Goal: Task Accomplishment & Management: Use online tool/utility

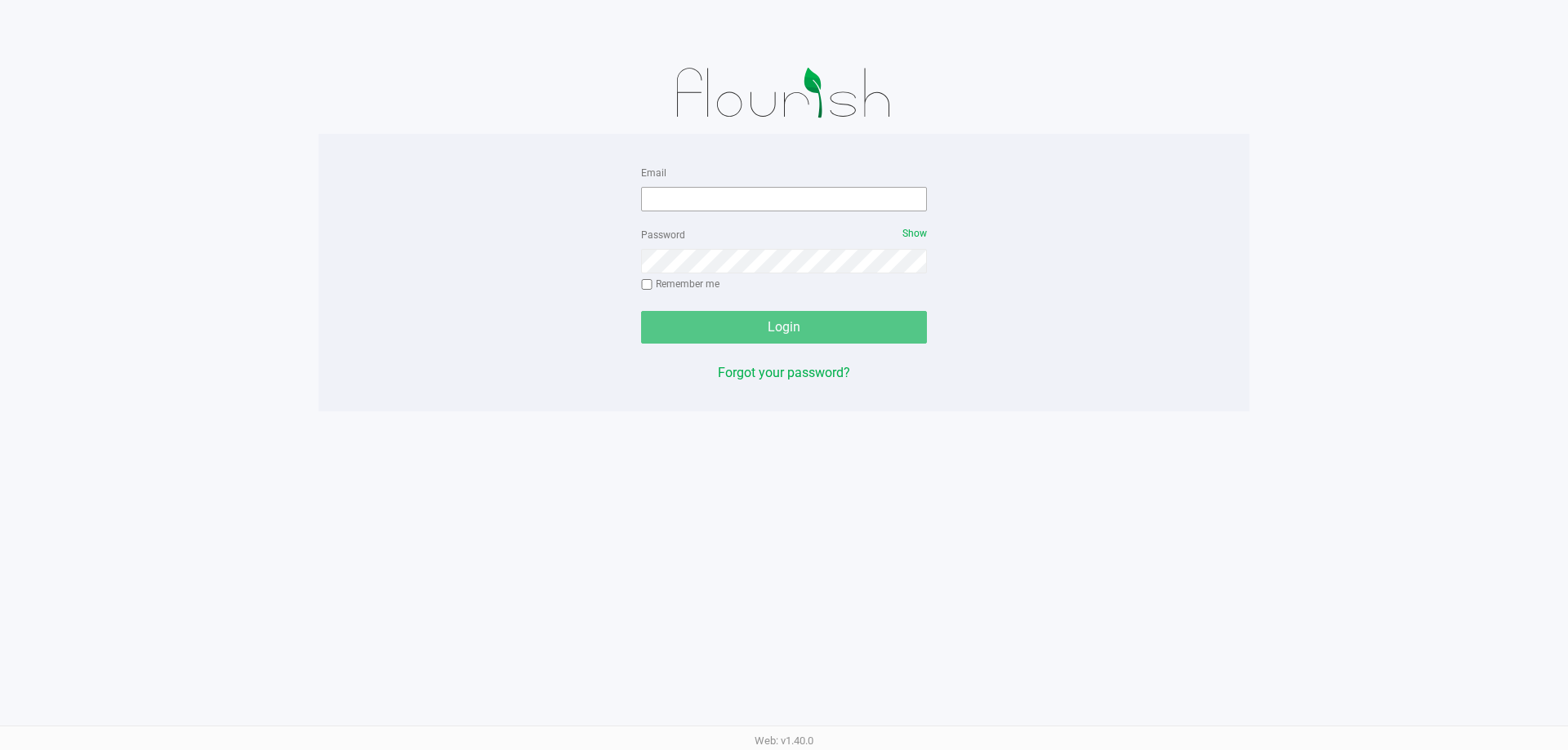
click at [706, 200] on input "Email" at bounding box center [784, 199] width 286 height 25
type input "Mfaulk@Liveparallel.com"
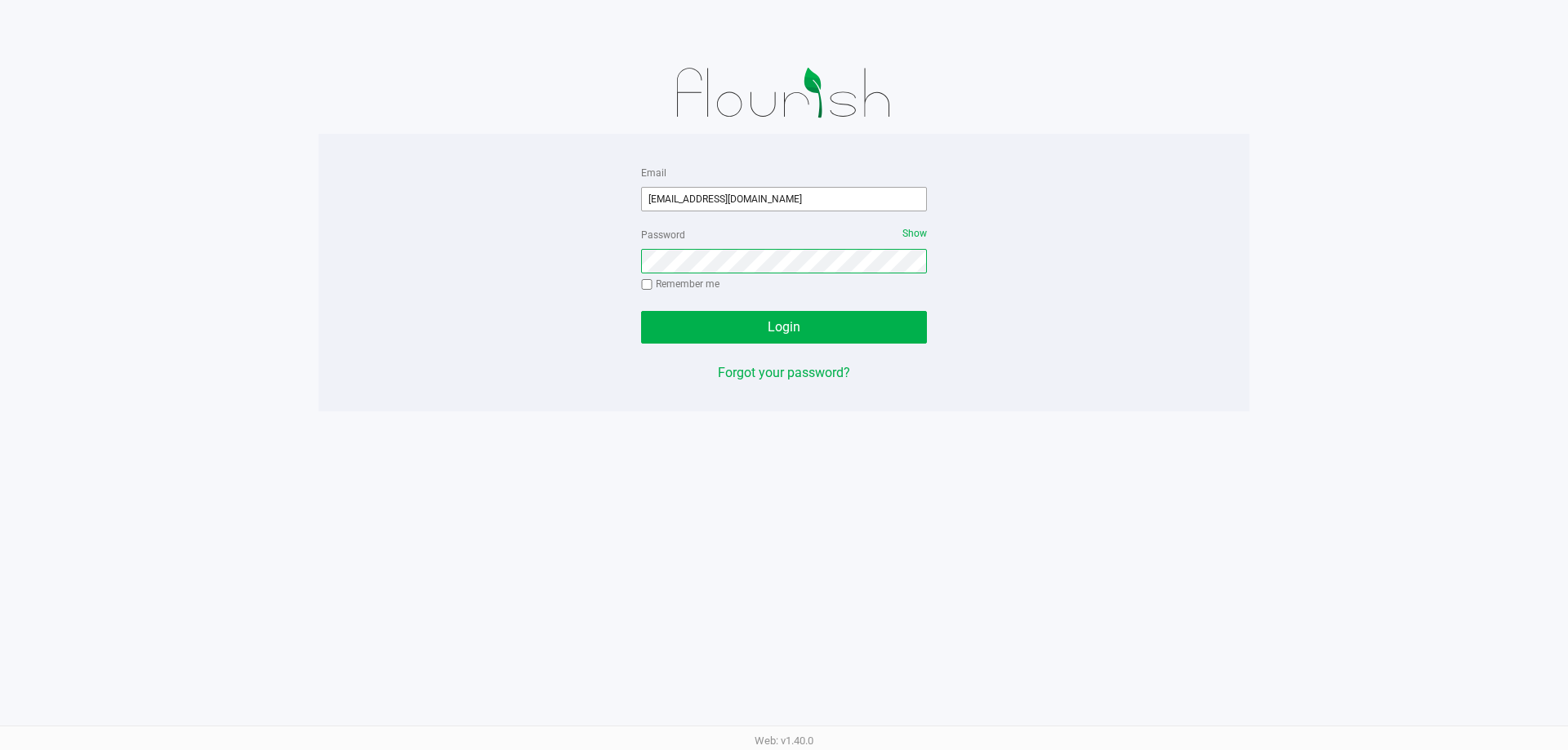
click at [641, 311] on button "Login" at bounding box center [784, 328] width 286 height 33
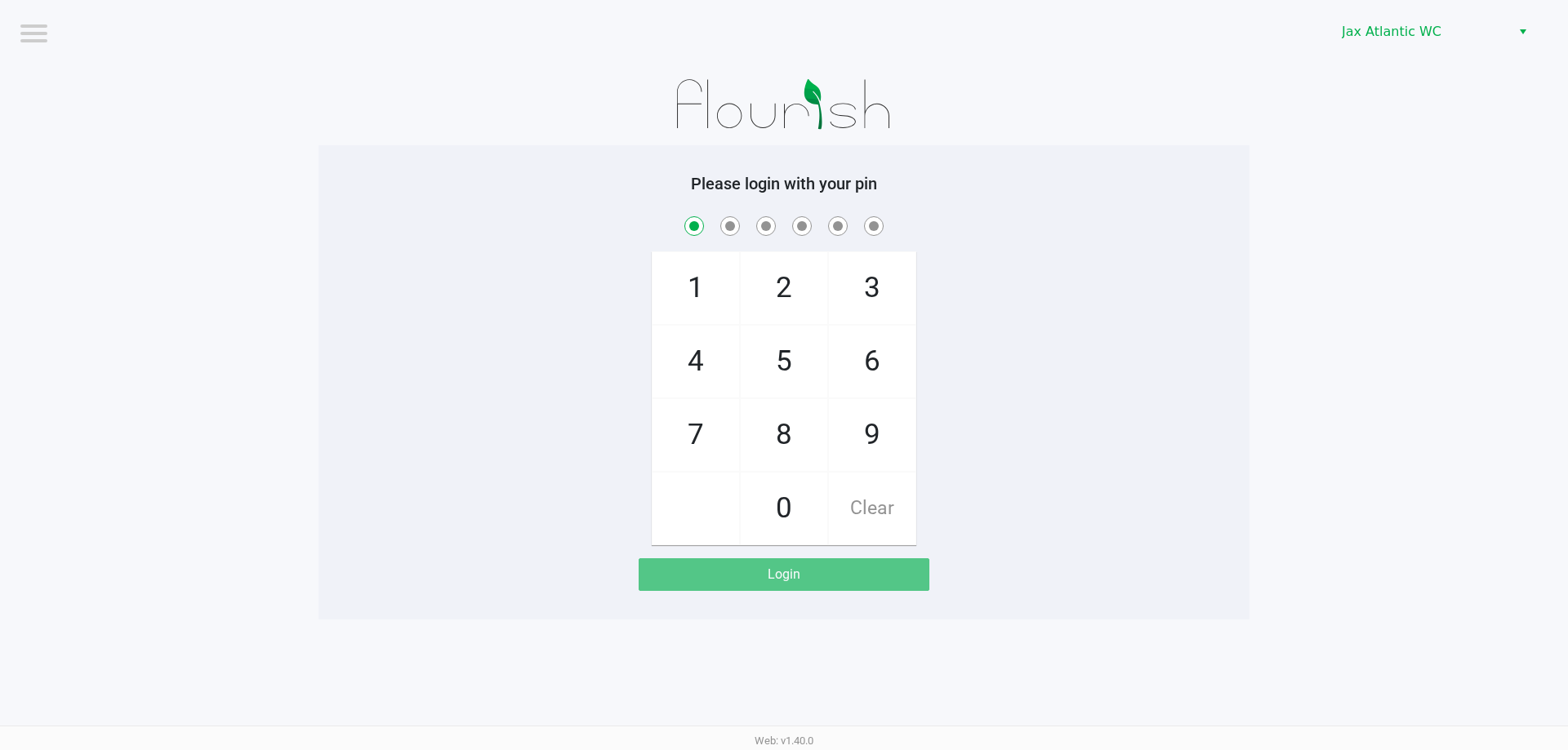
checkbox input "true"
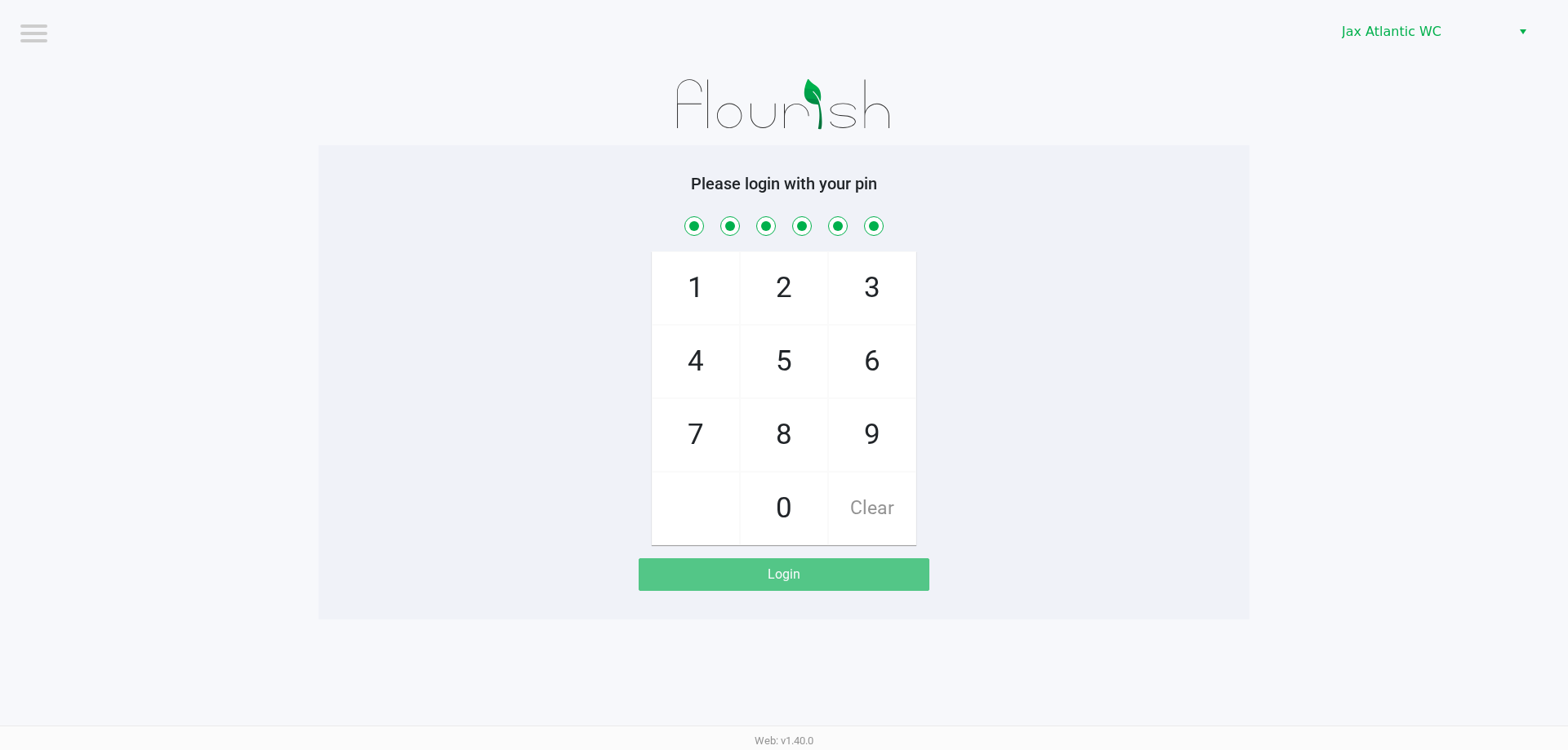
checkbox input "true"
checkbox input "false"
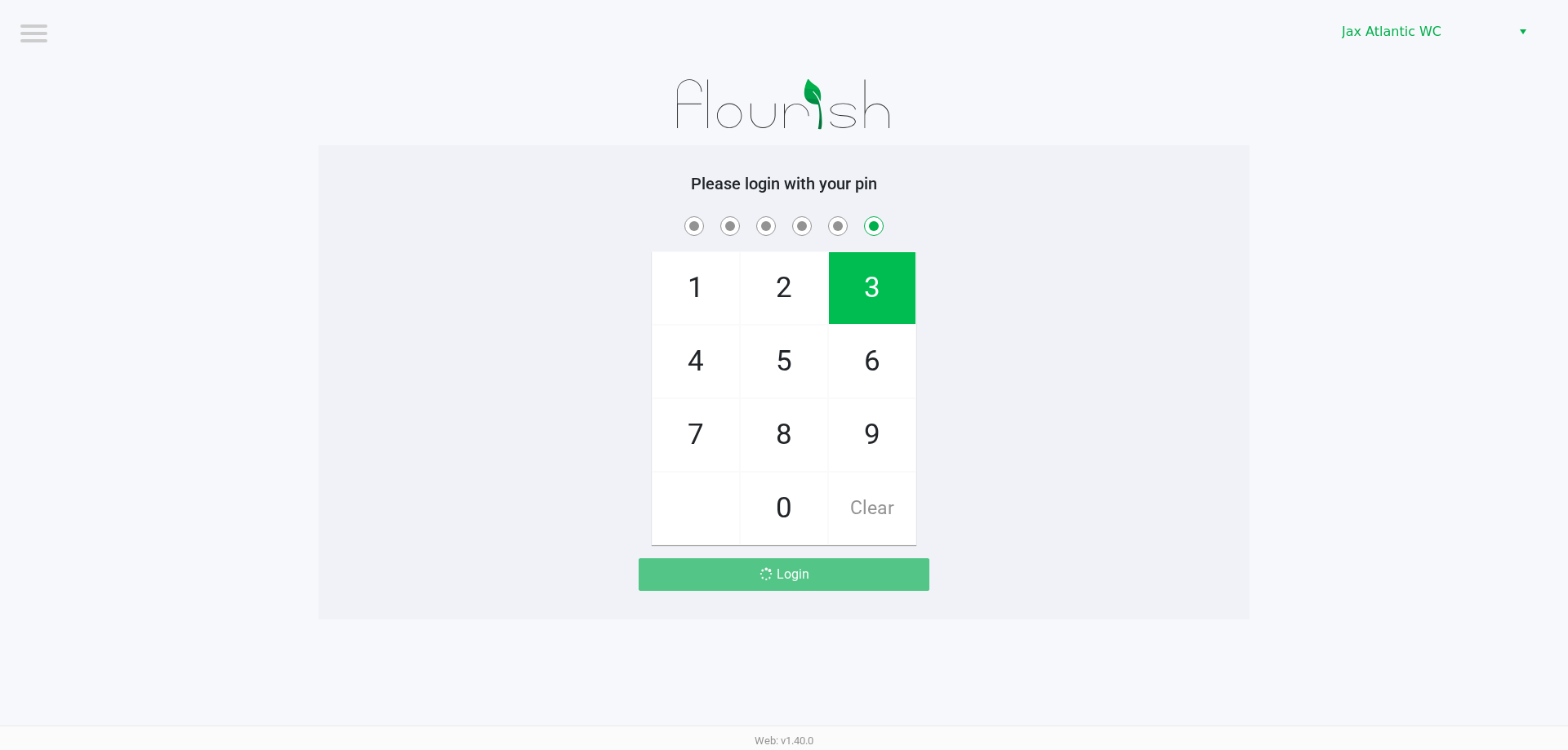
checkbox input "false"
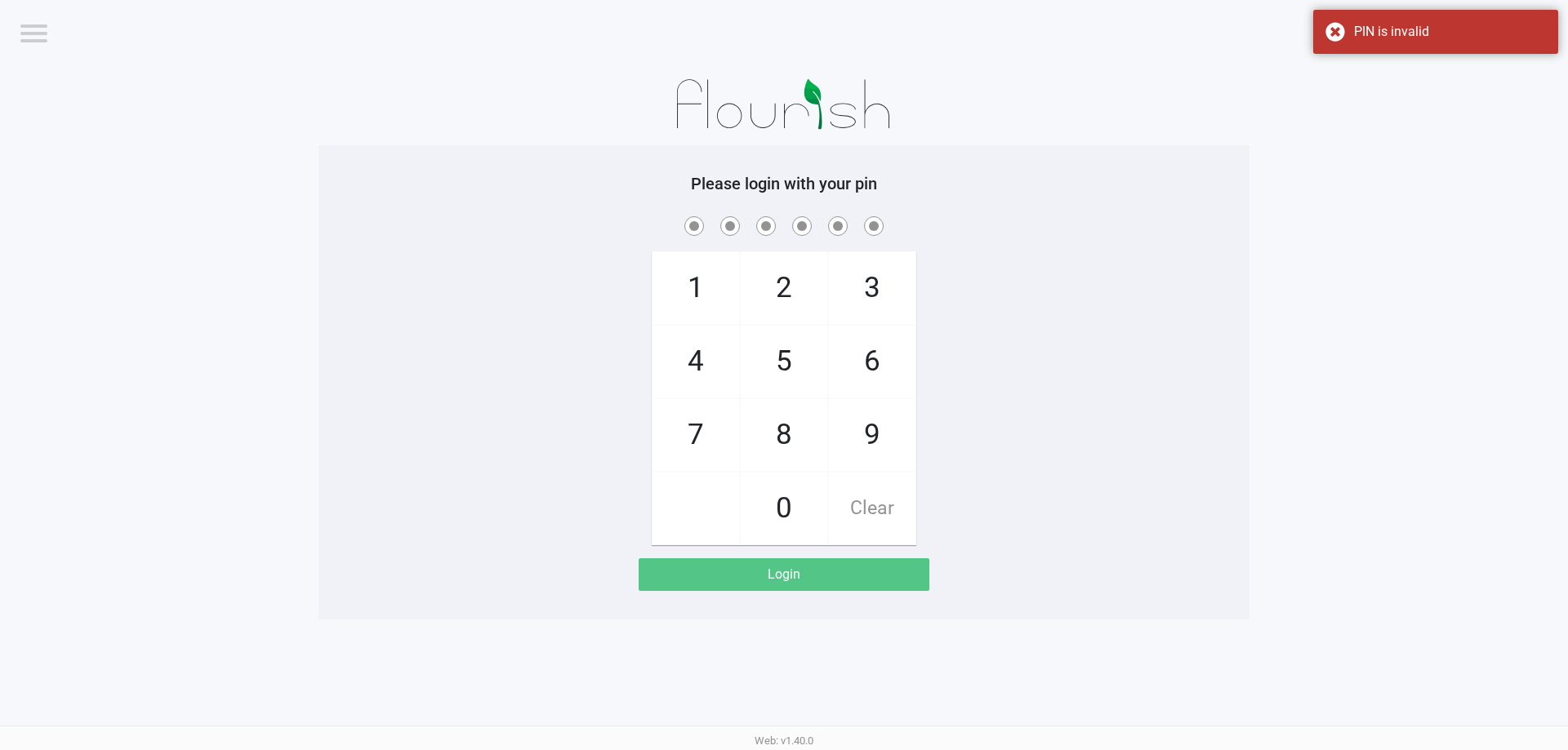
checkbox input "true"
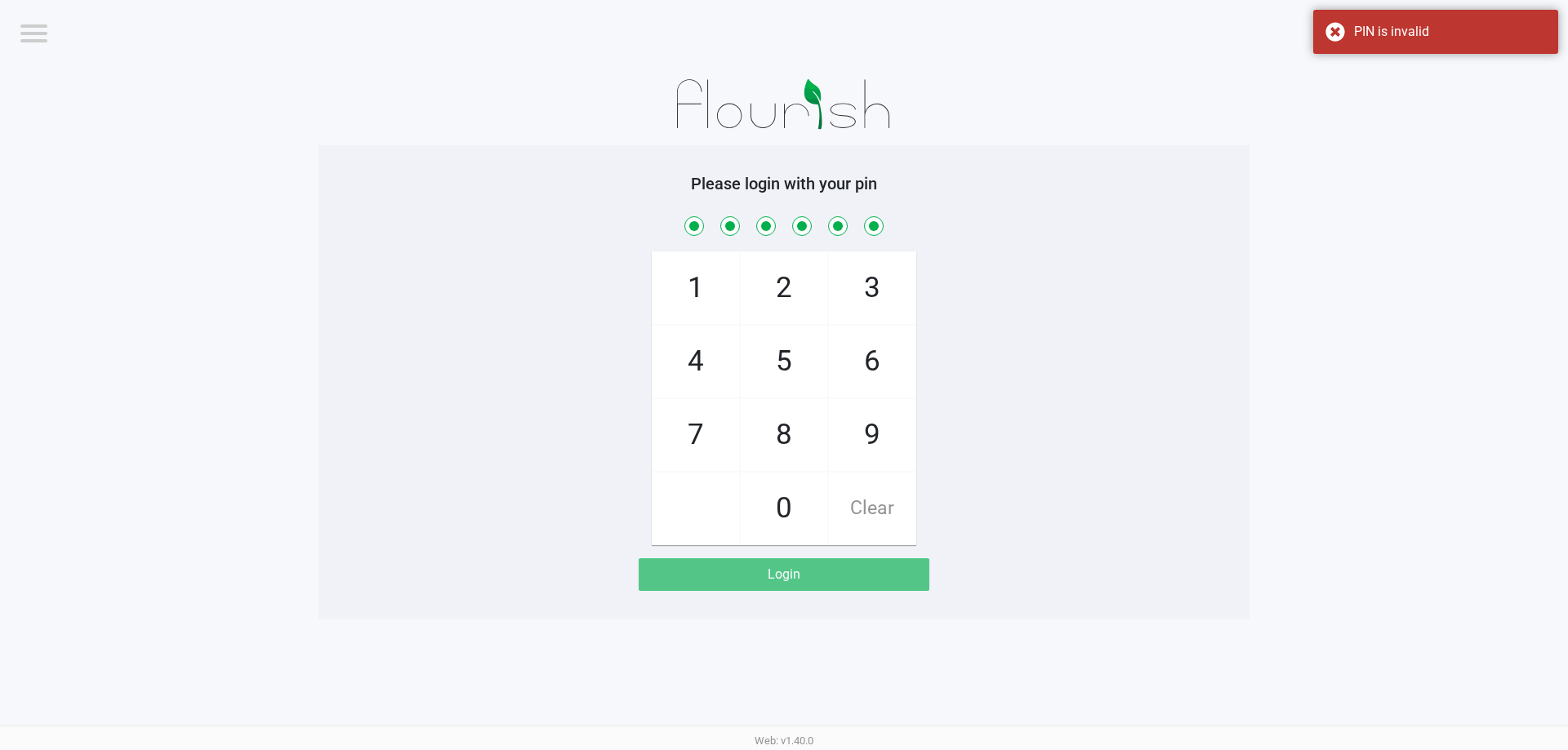
checkbox input "true"
checkbox input "false"
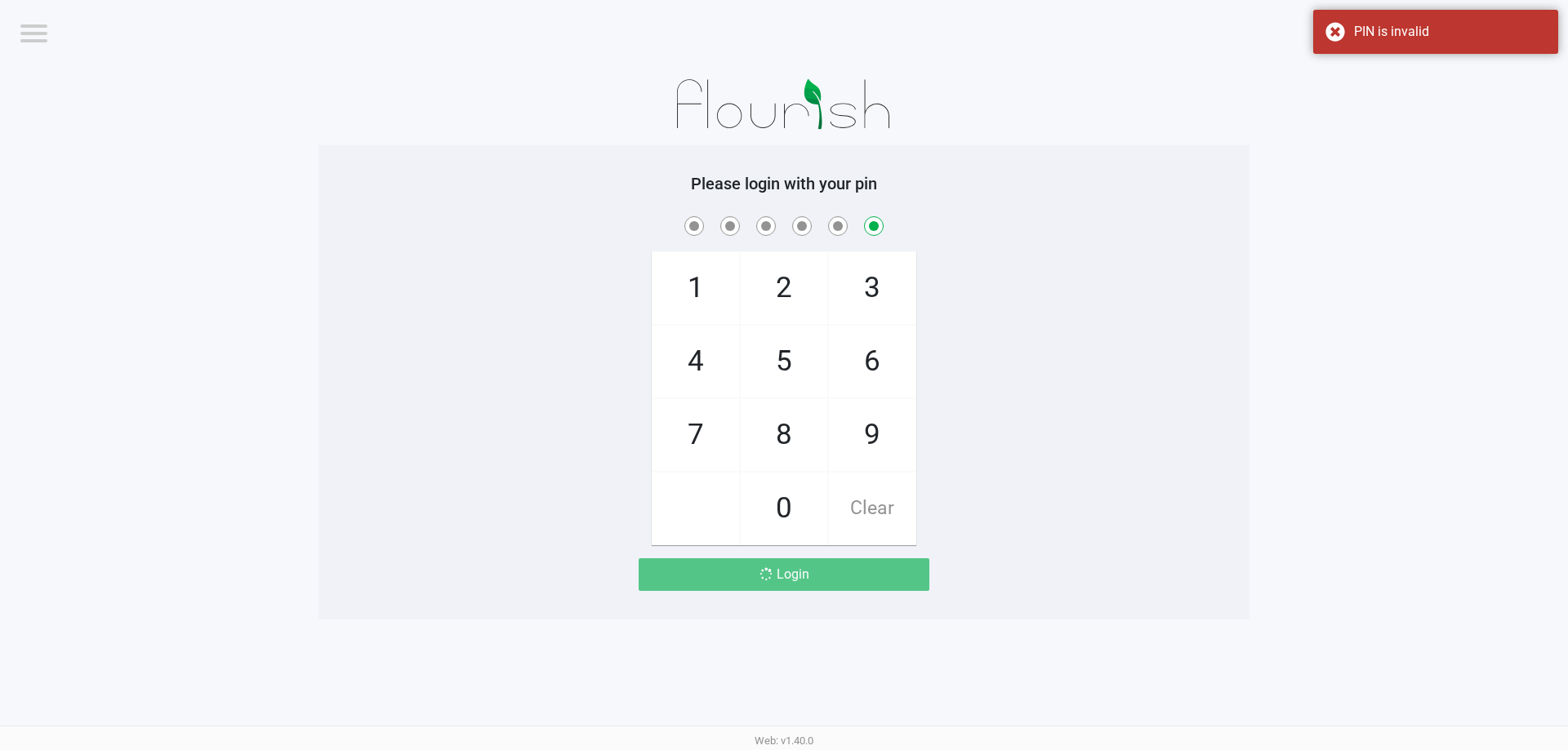
checkbox input "false"
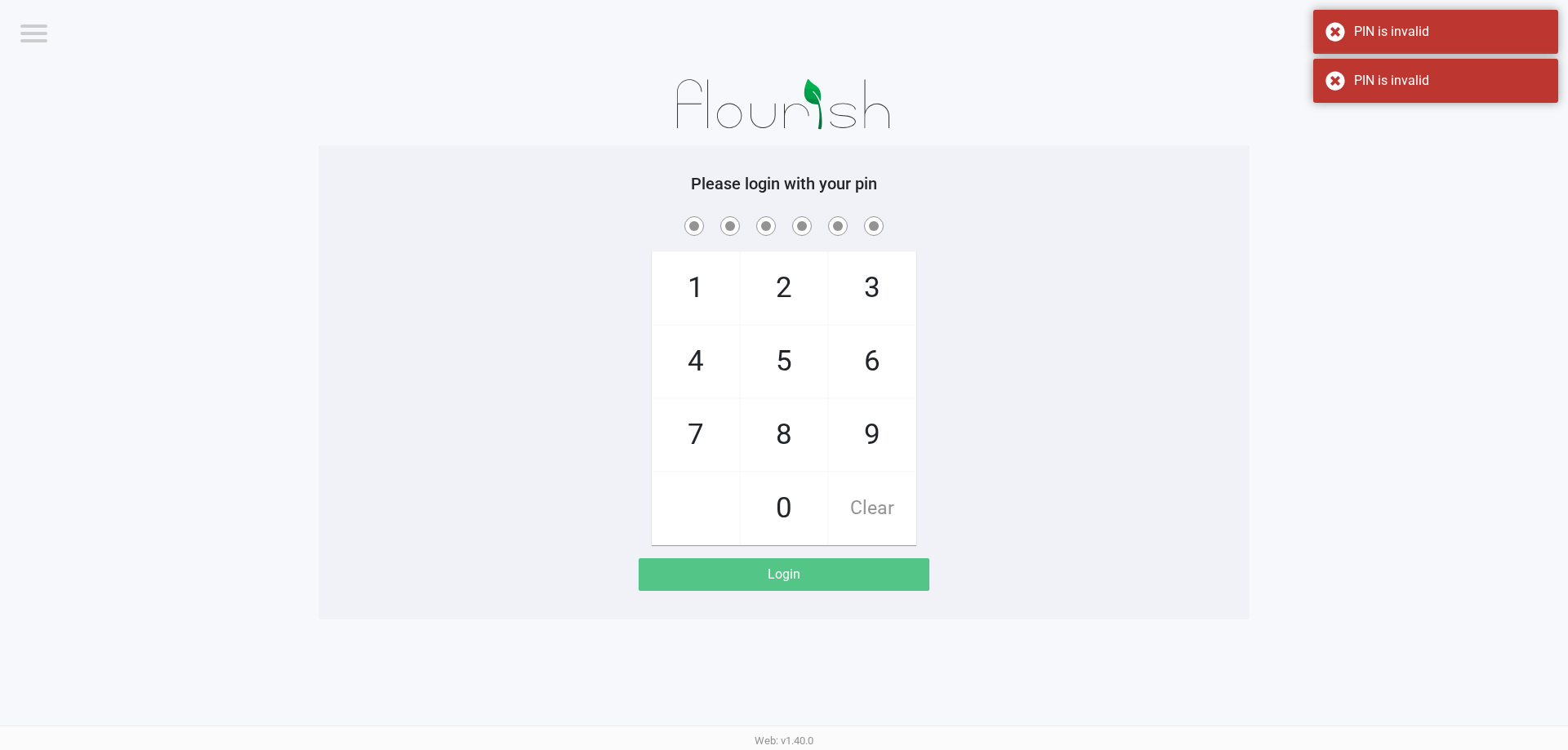
checkbox input "true"
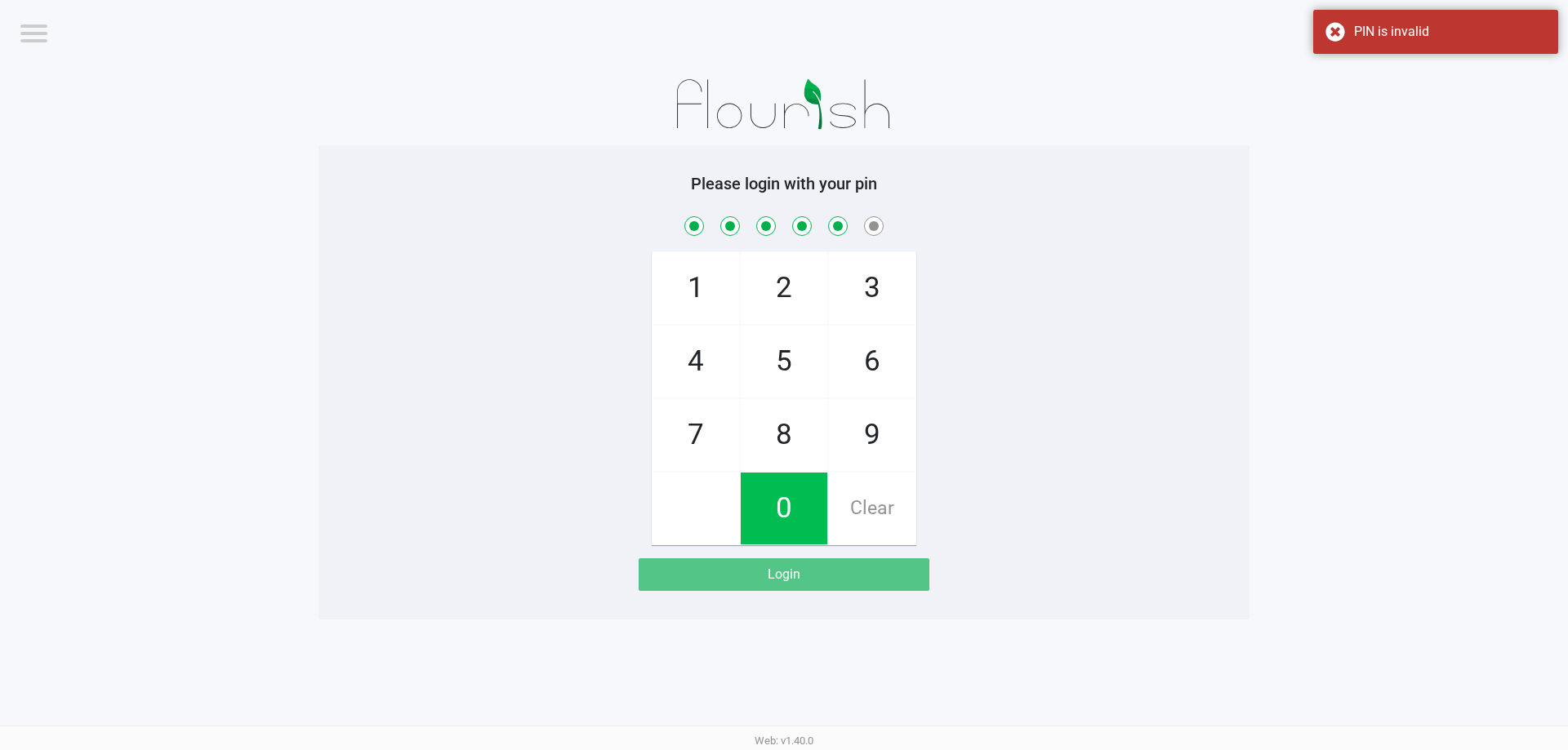
checkbox input "true"
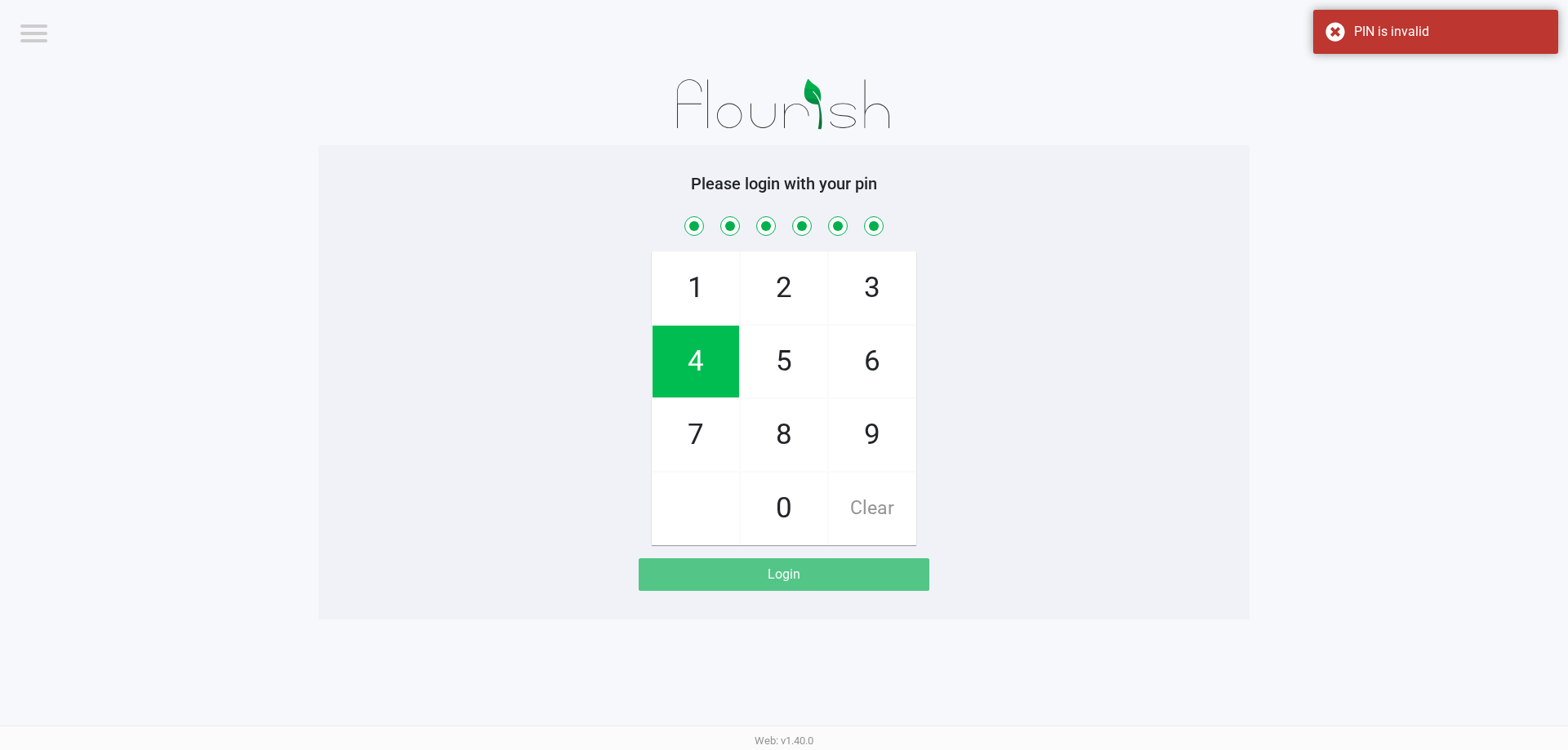
checkbox input "true"
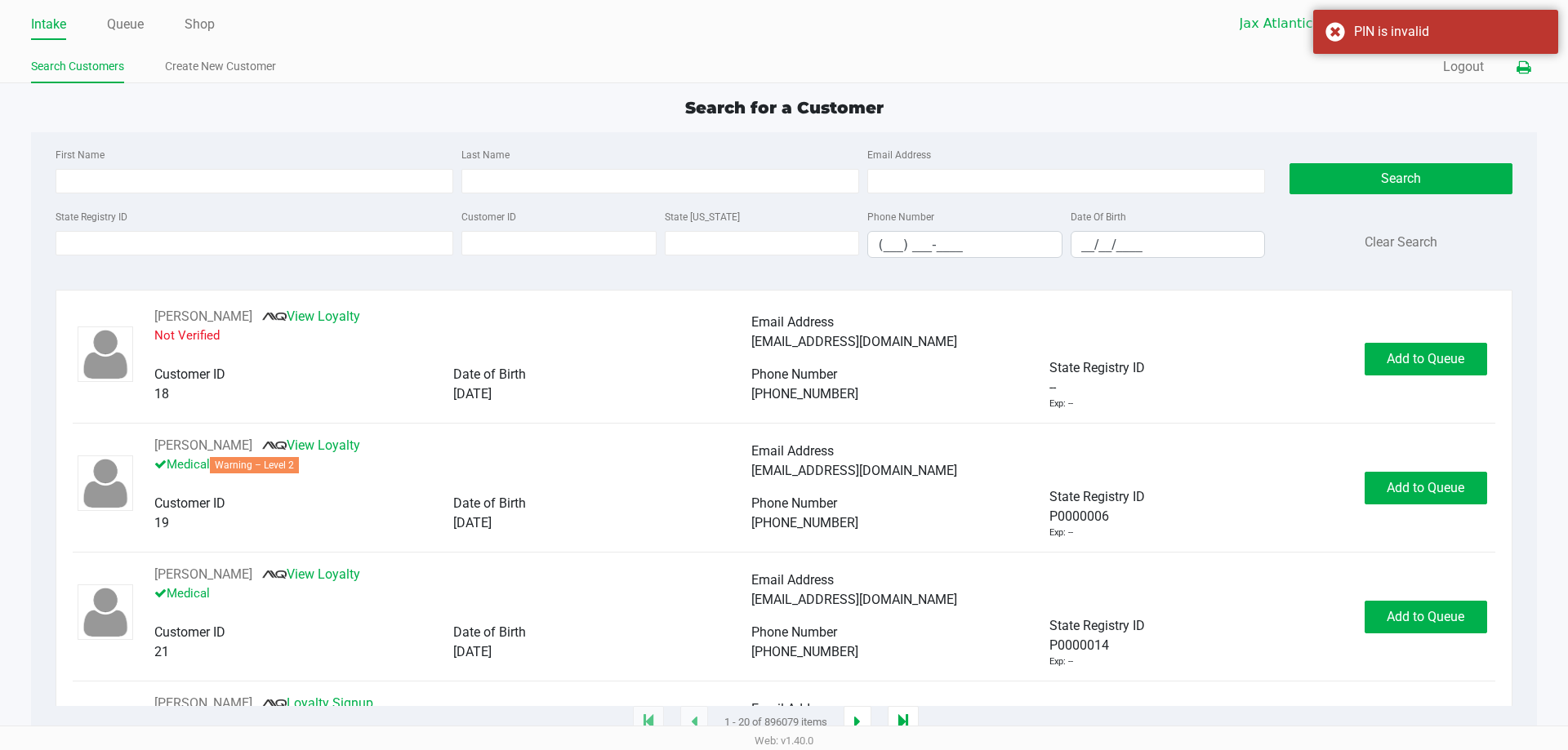
click at [1521, 68] on icon at bounding box center [1523, 68] width 13 height 11
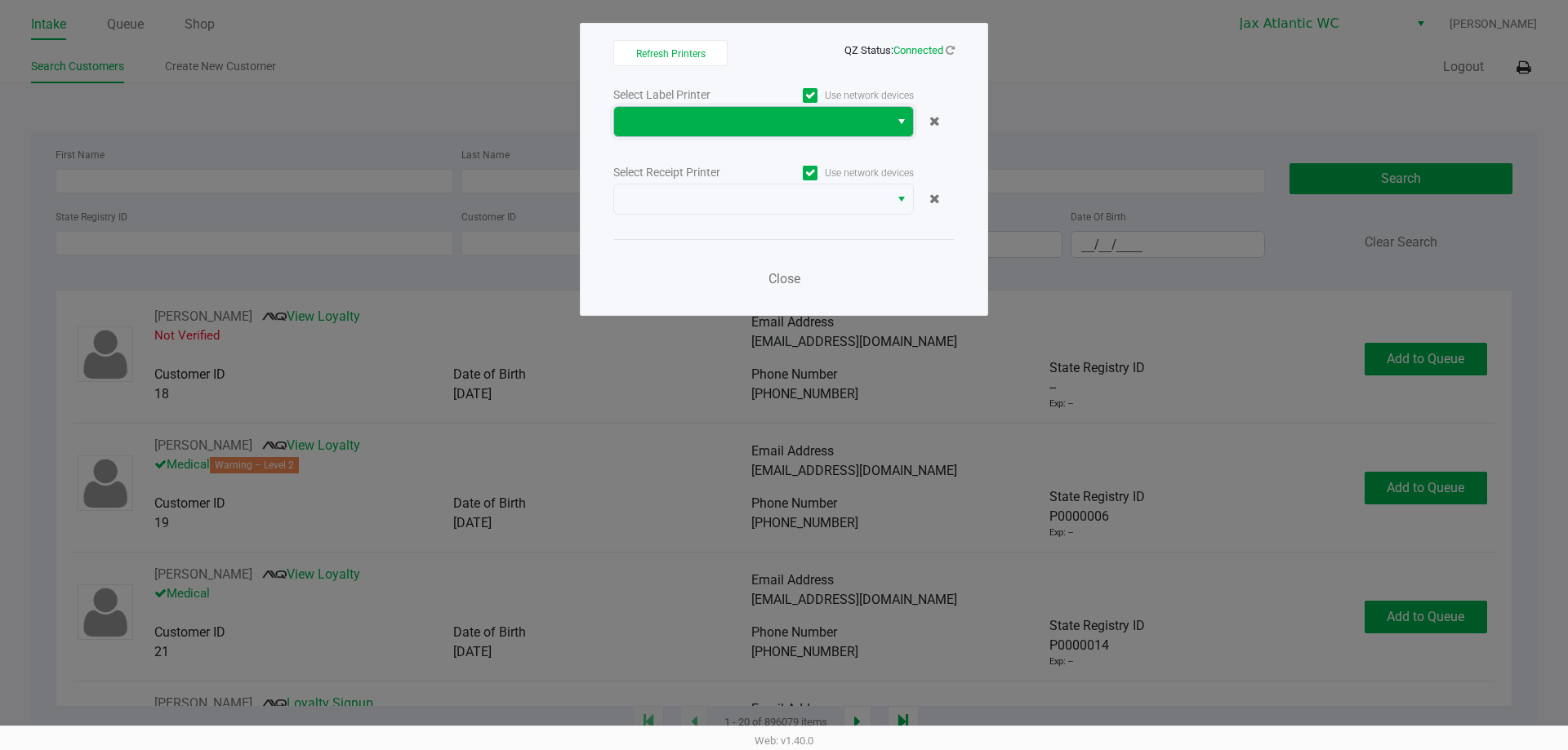
click at [884, 131] on span at bounding box center [751, 122] width 275 height 30
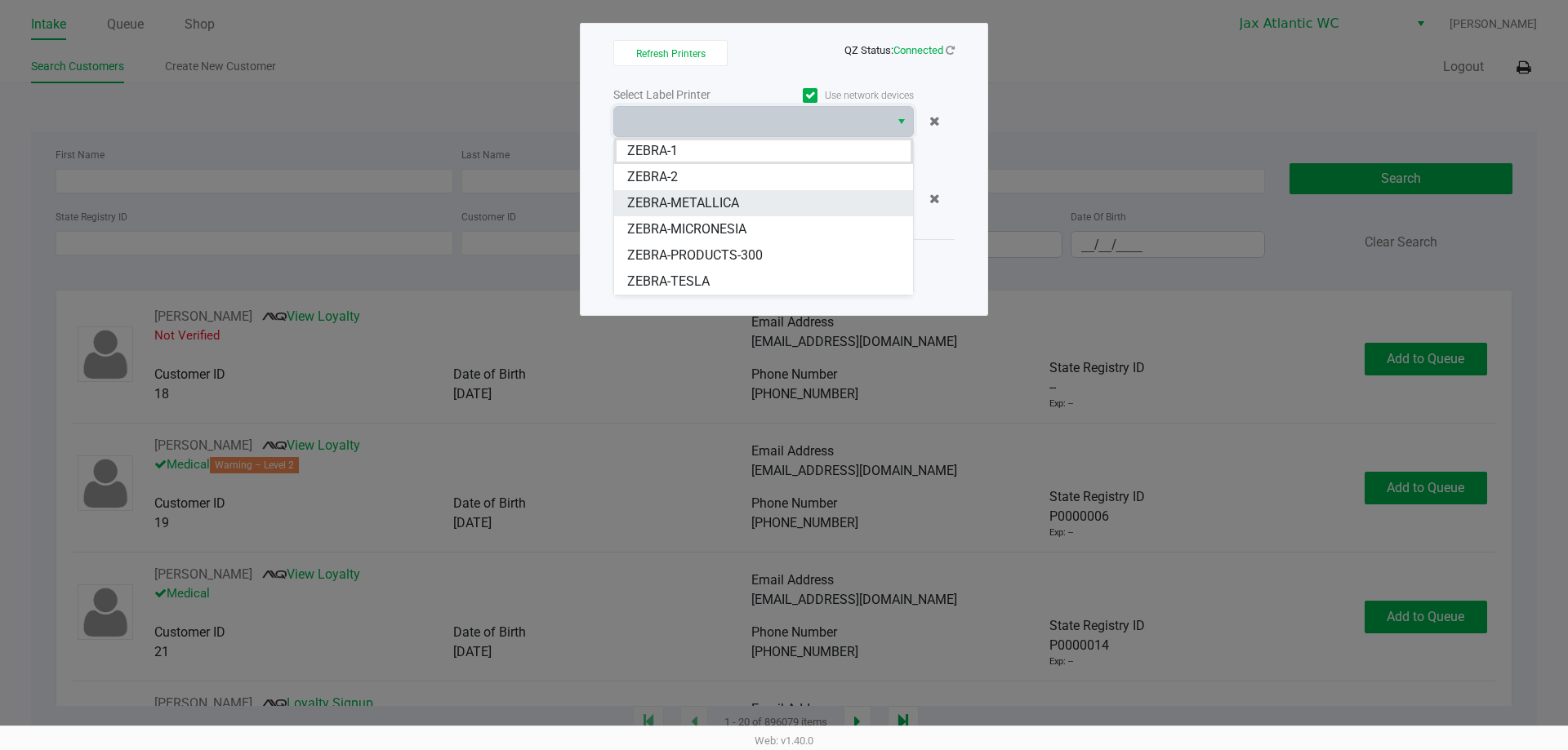
click at [747, 200] on li "ZEBRA-METALLICA" at bounding box center [764, 202] width 299 height 26
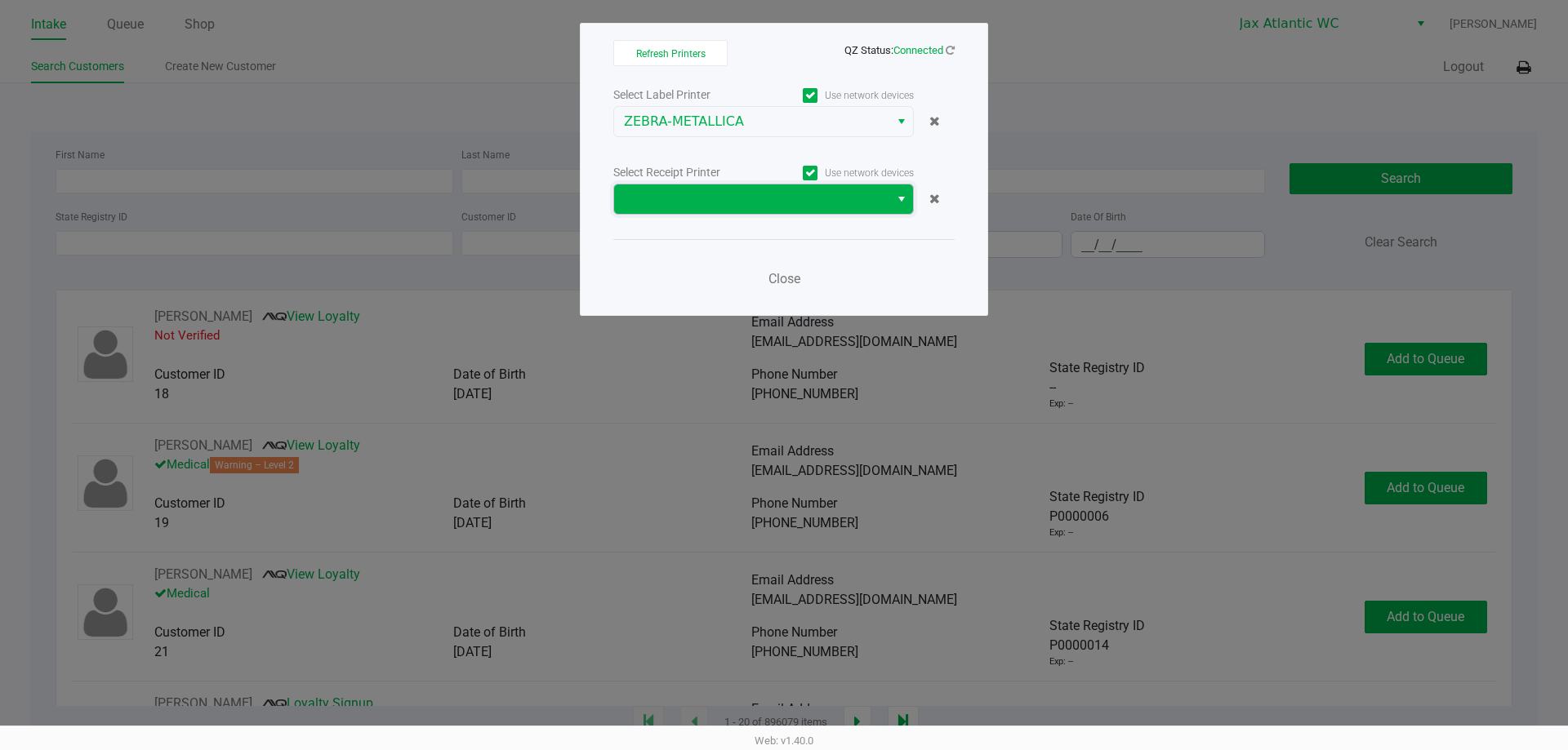
click at [739, 209] on span at bounding box center [751, 199] width 275 height 30
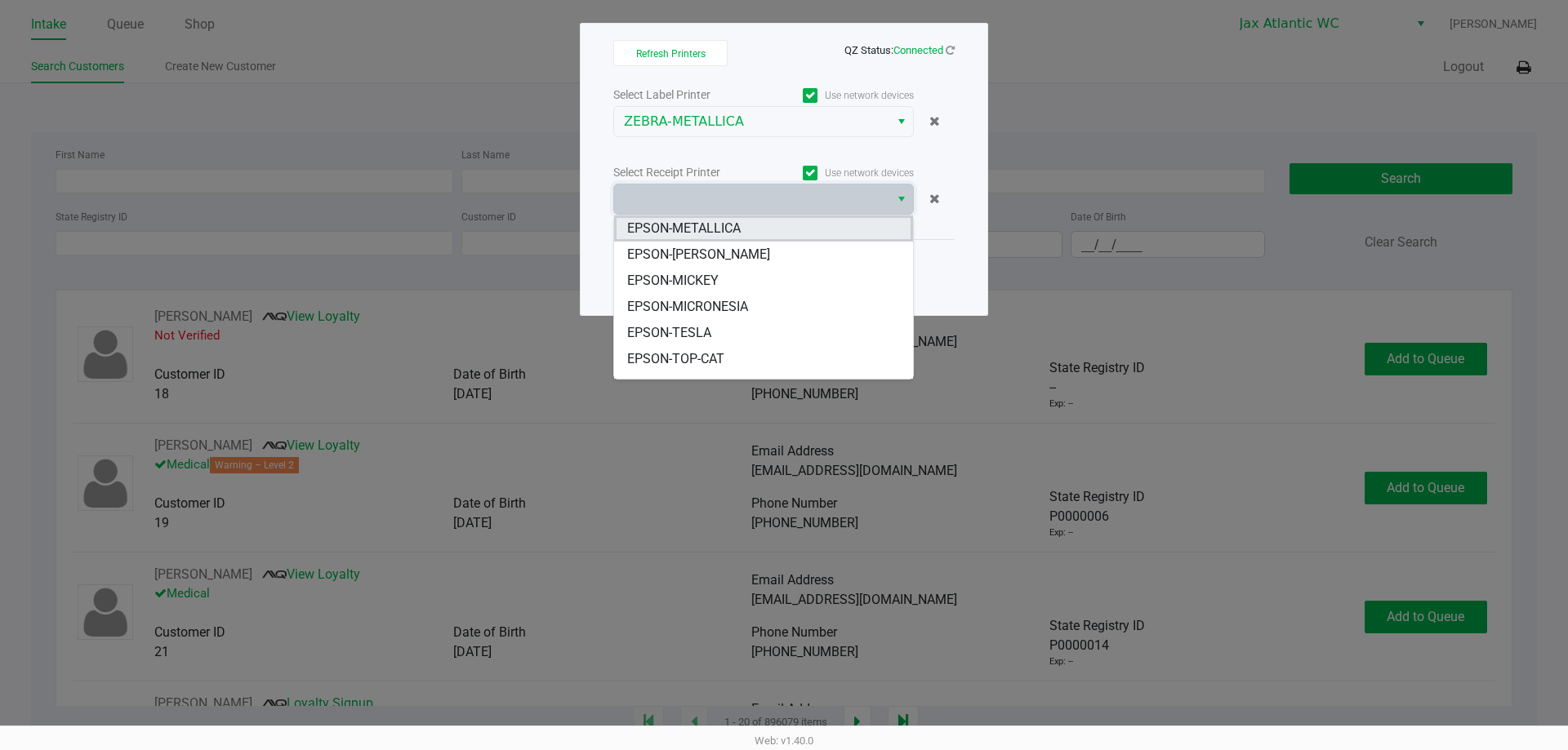
click at [696, 224] on span "EPSON-METALLICA" at bounding box center [683, 228] width 113 height 19
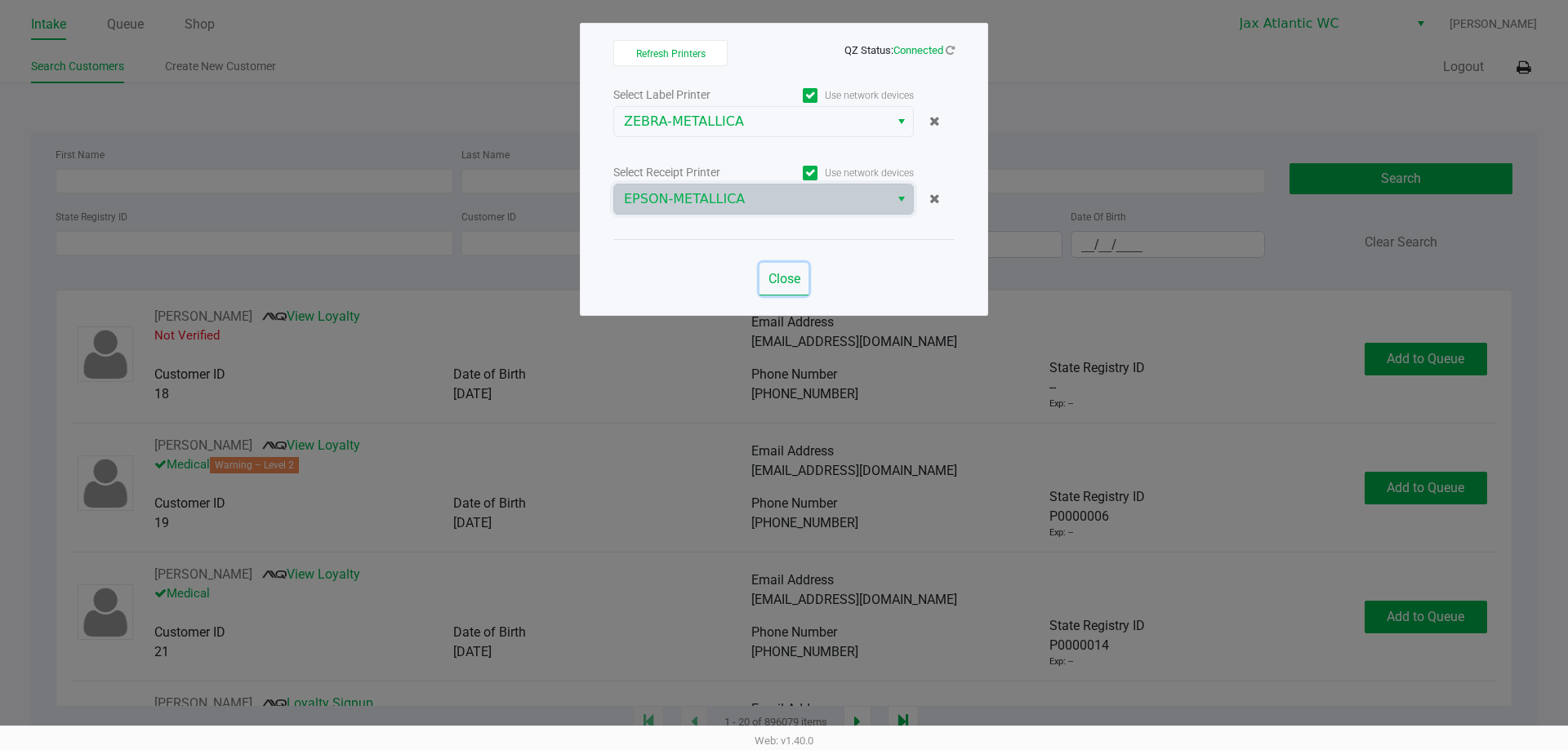
click at [773, 269] on button "Close" at bounding box center [783, 279] width 49 height 33
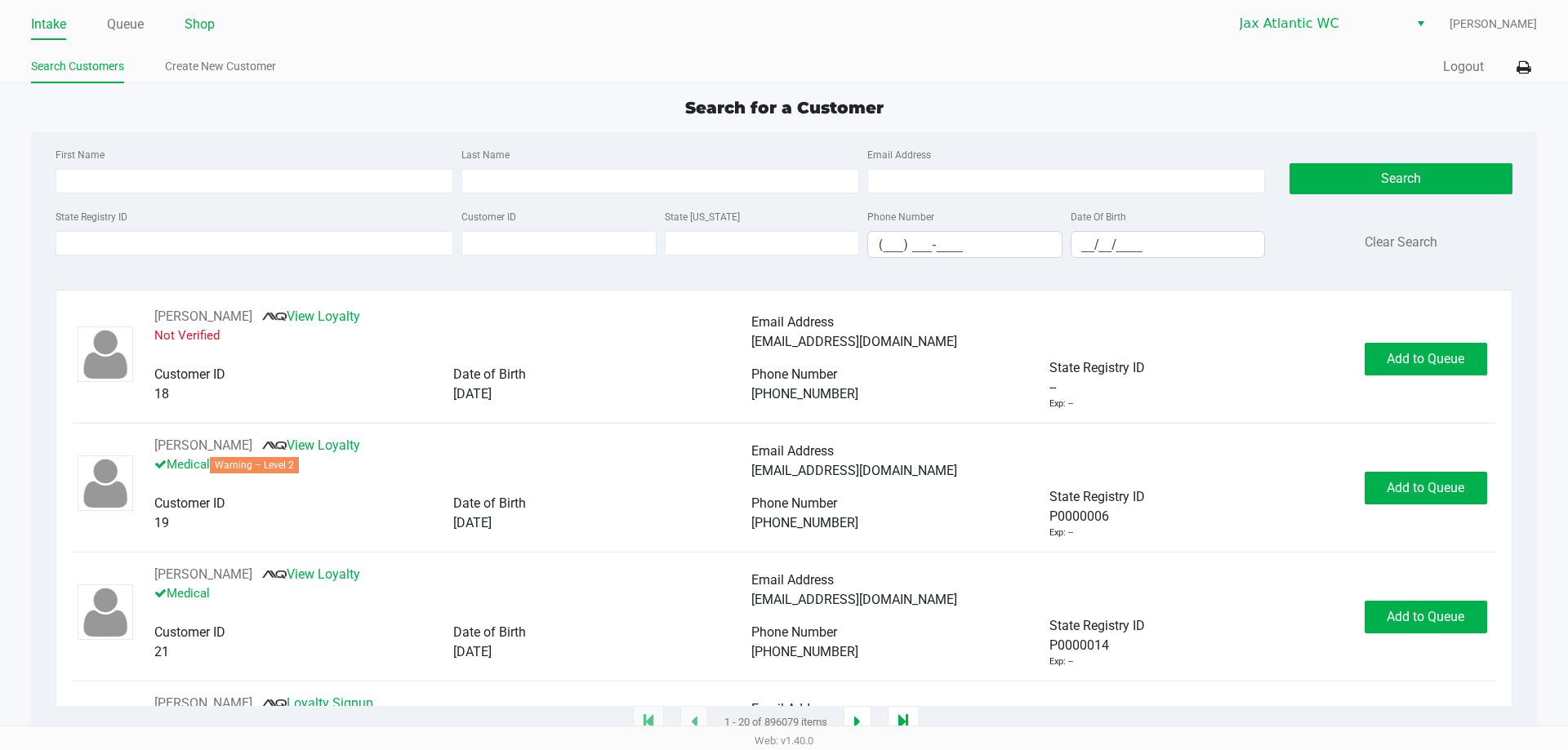
click at [192, 11] on li "Shop" at bounding box center [200, 26] width 31 height 29
click at [197, 19] on link "Shop" at bounding box center [200, 25] width 31 height 23
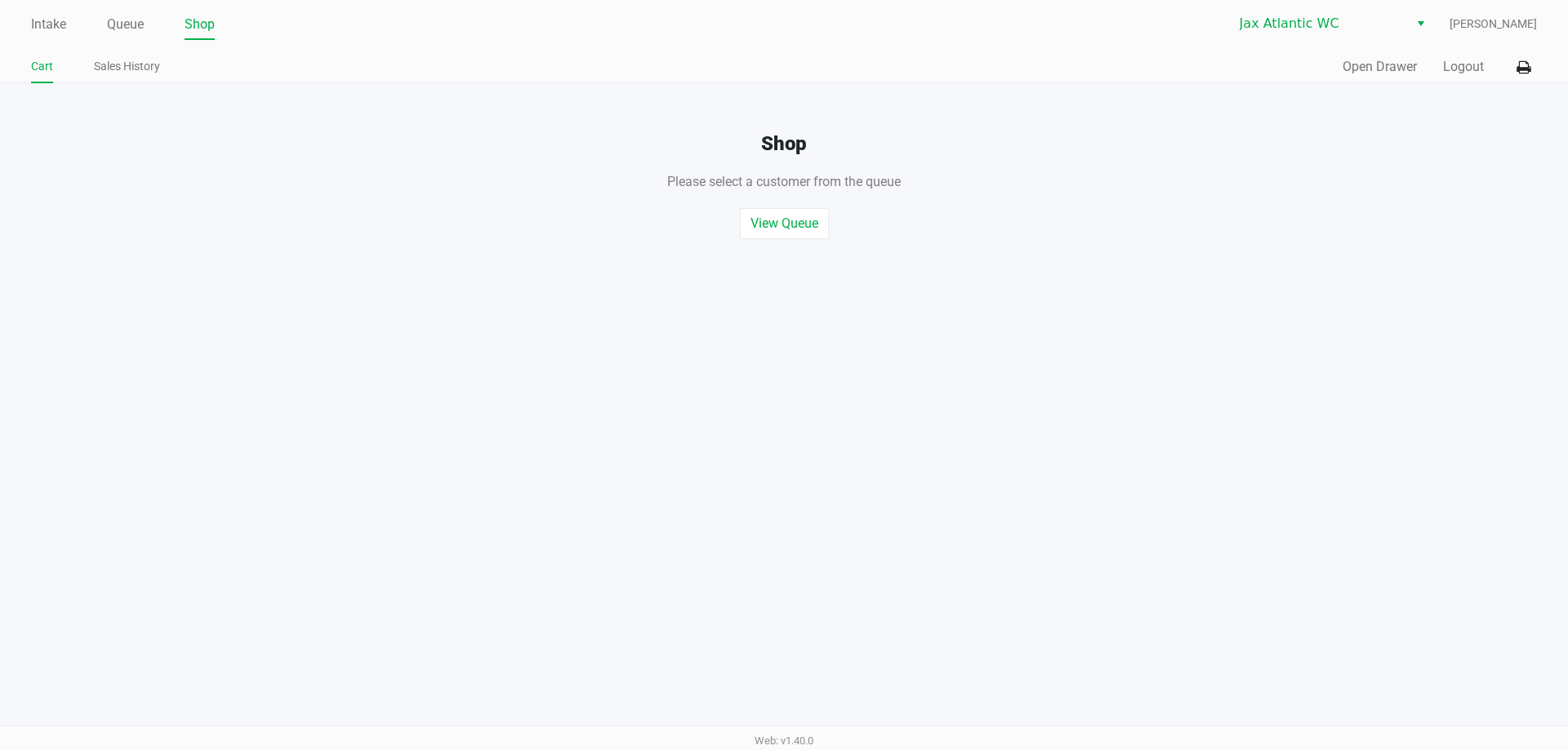
click at [1336, 53] on div "Intake Queue Shop Jax Atlantic WC Shiro Faulk Cart Sales History Quick Sale Ope…" at bounding box center [784, 41] width 1568 height 83
click at [1345, 61] on button "Open Drawer" at bounding box center [1380, 67] width 75 height 19
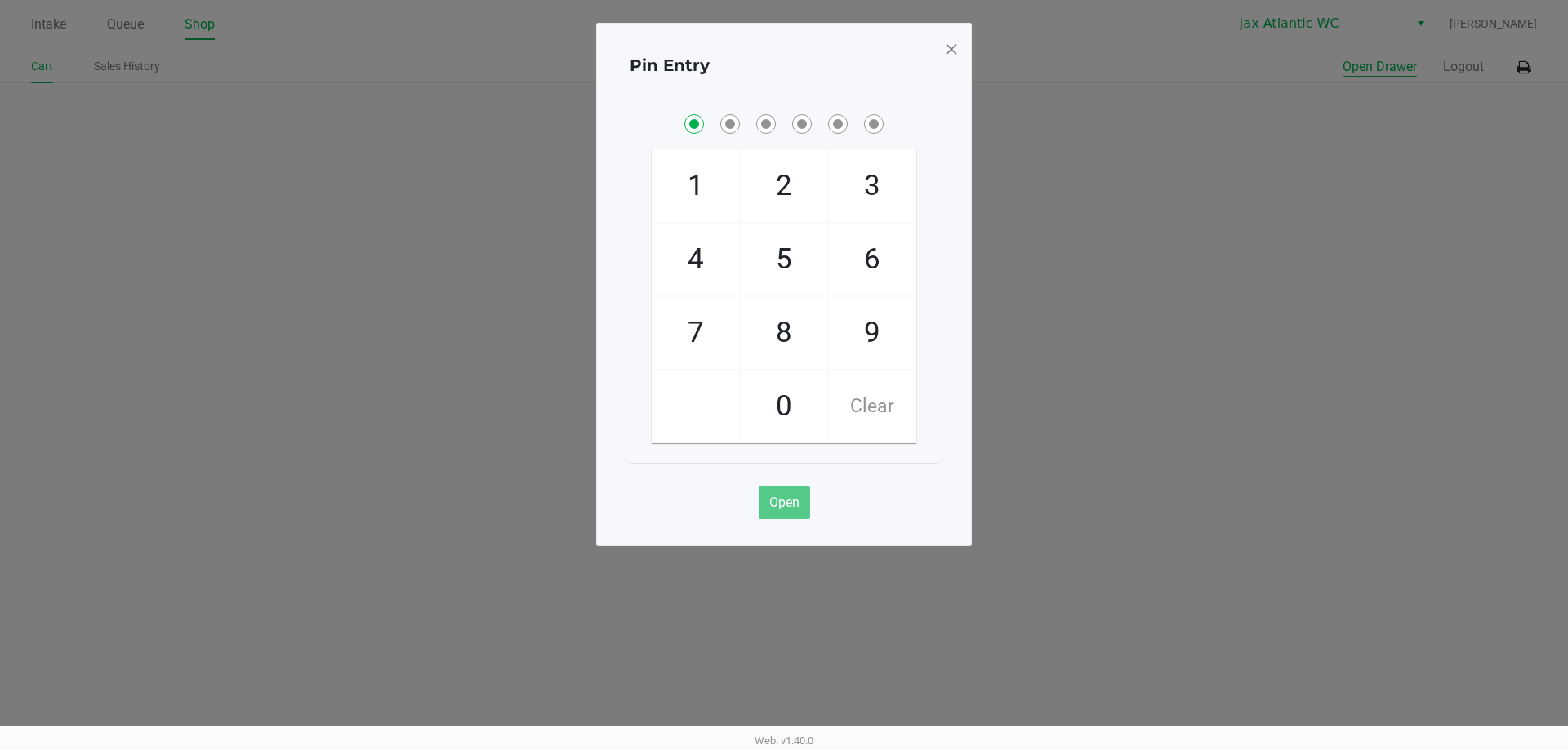
checkbox input "true"
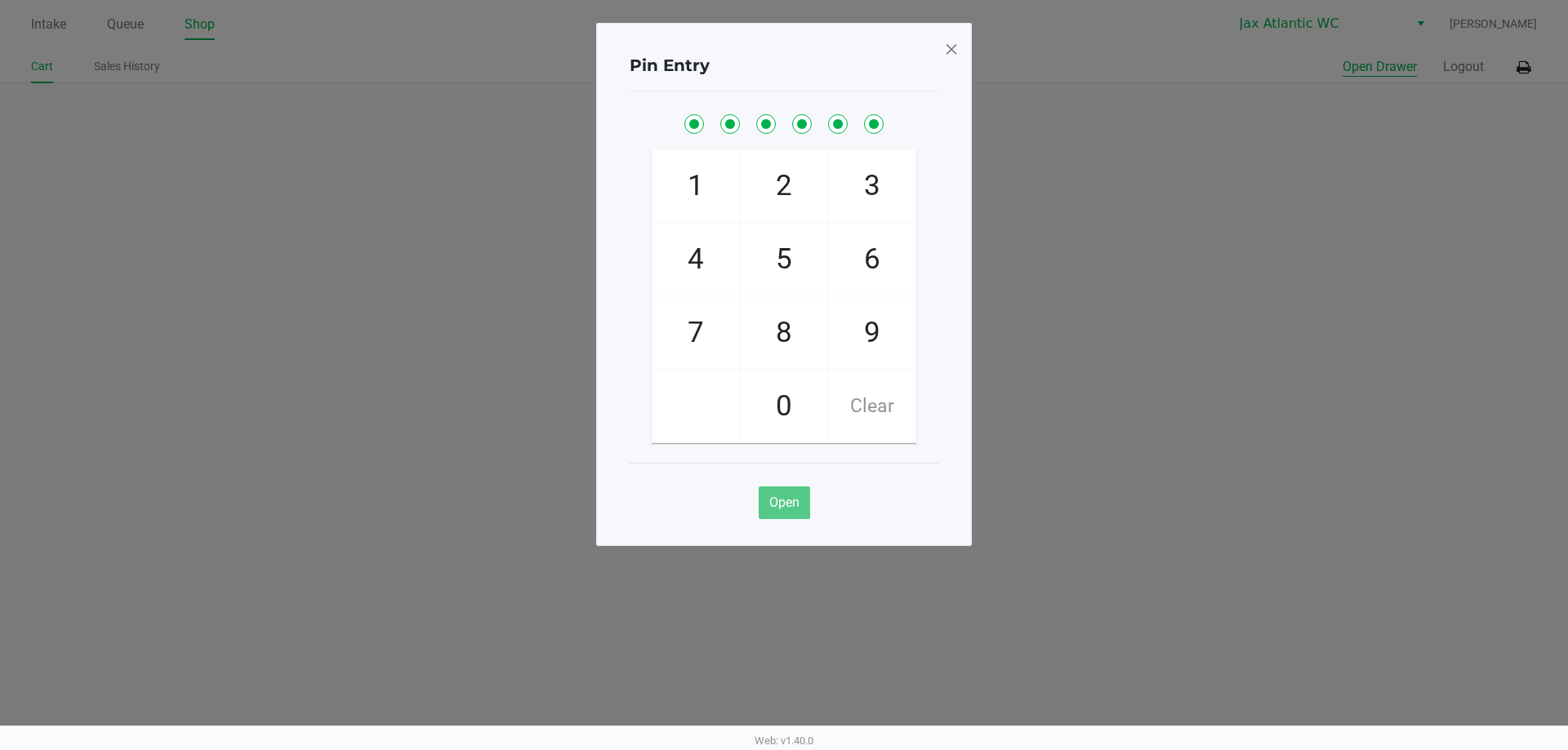
checkbox input "true"
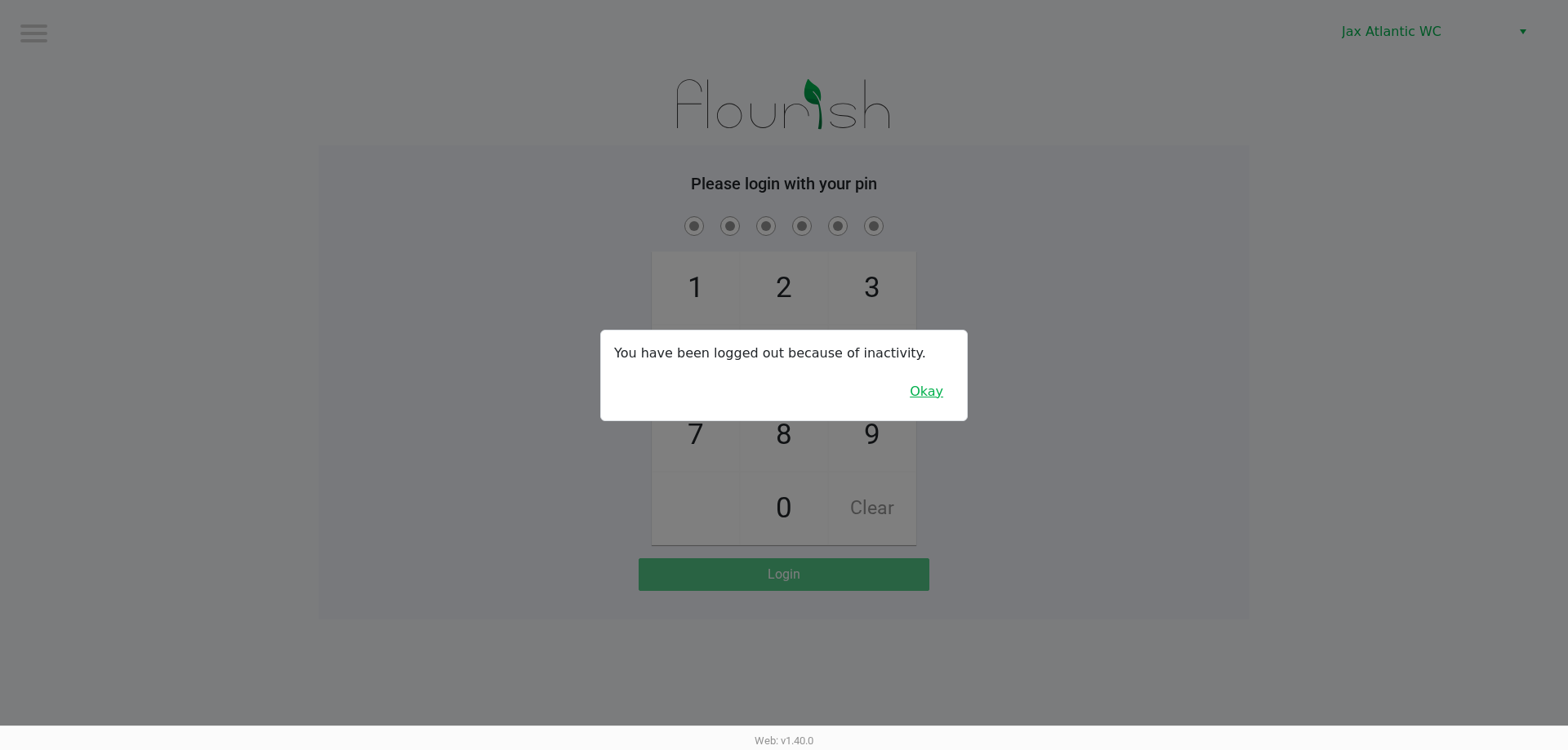
click at [925, 387] on button "Okay" at bounding box center [926, 392] width 55 height 31
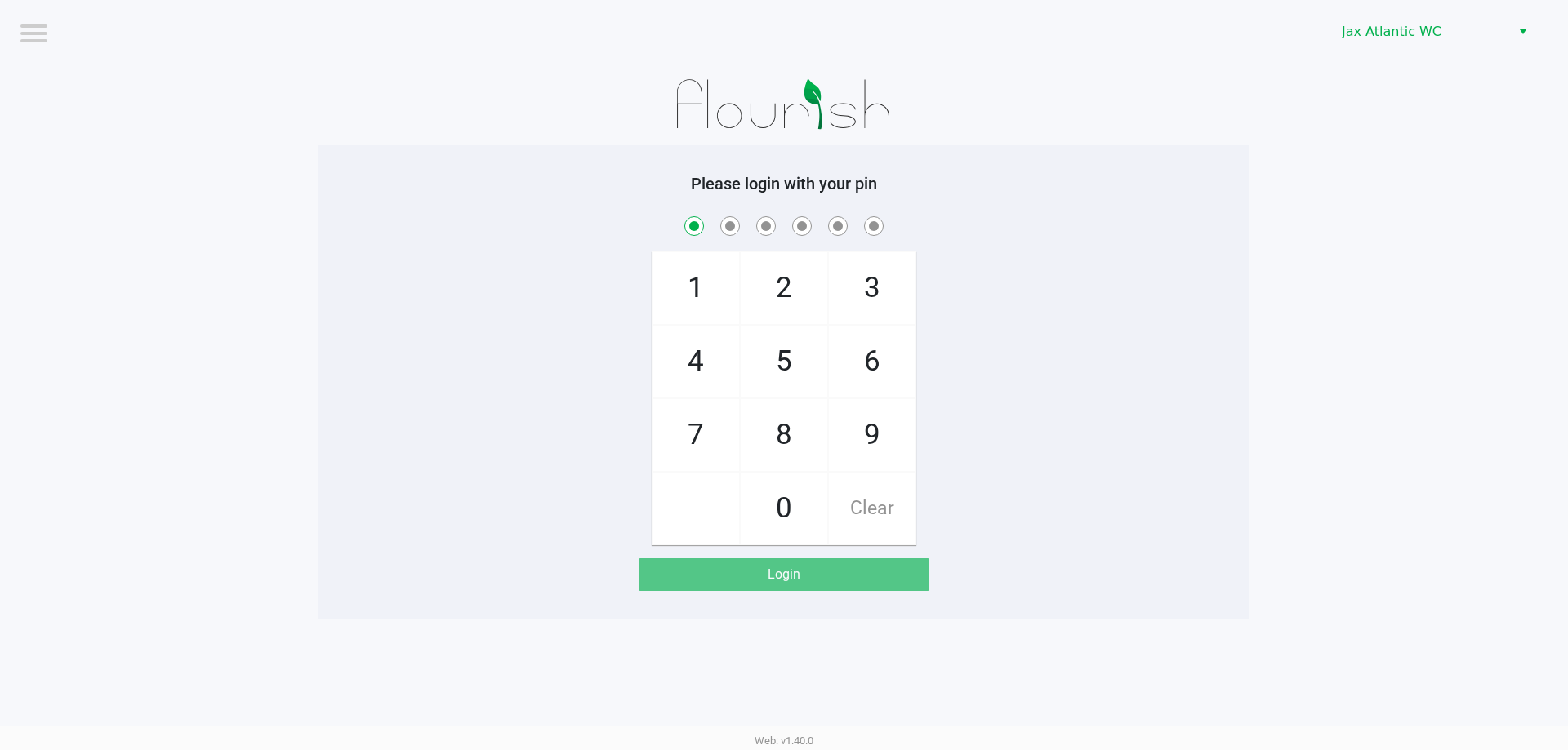
checkbox input "true"
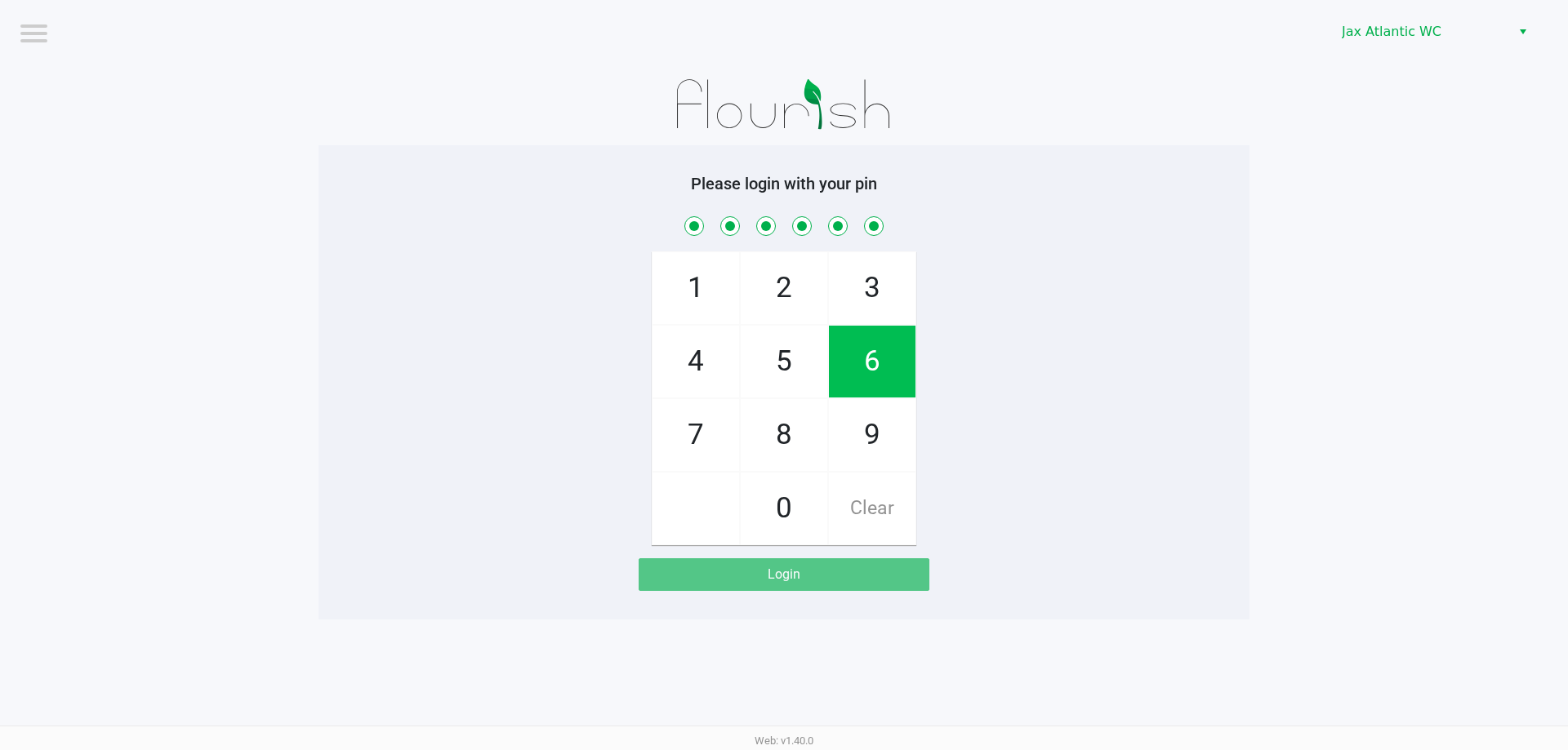
checkbox input "true"
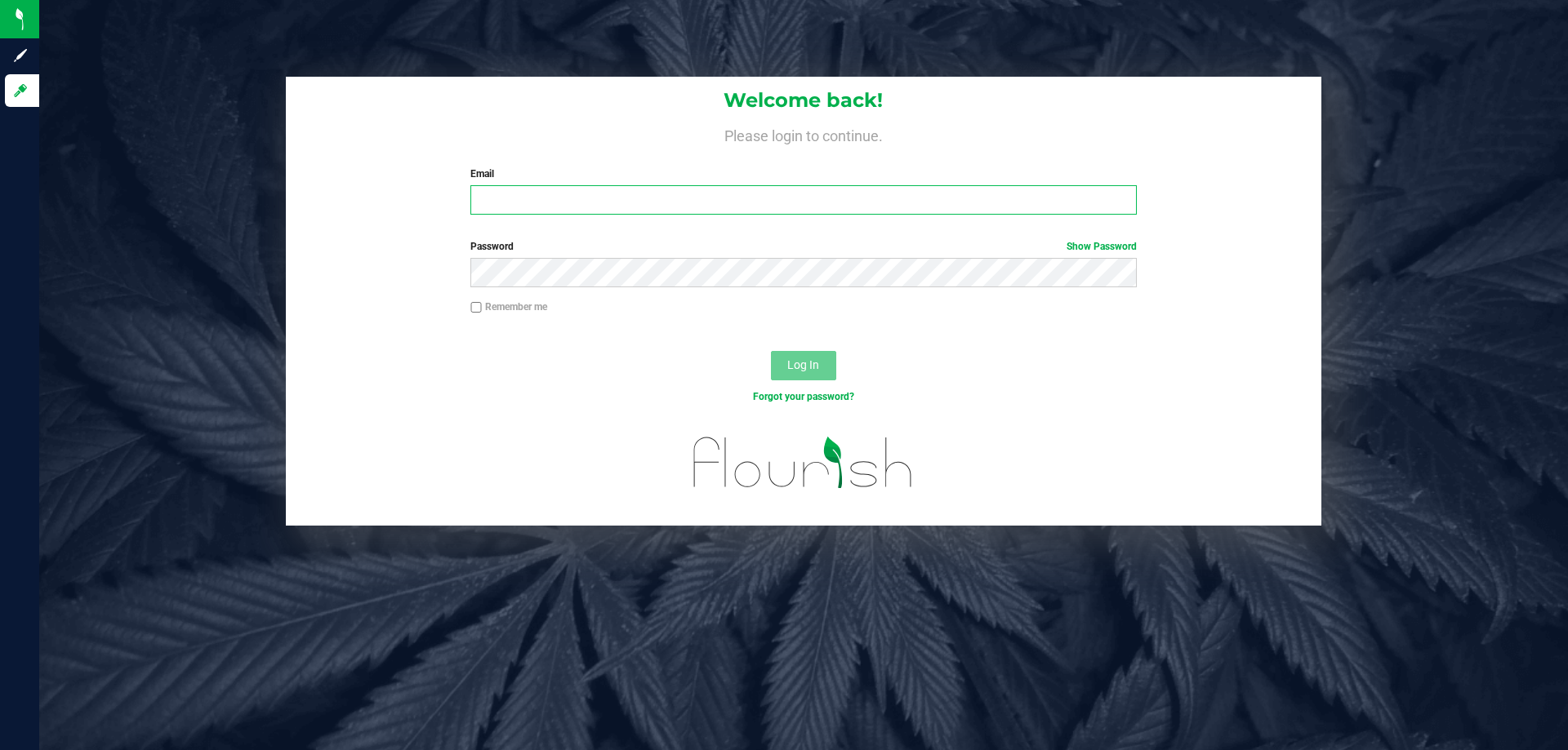
click at [542, 201] on input "Email" at bounding box center [803, 199] width 665 height 30
type input "[EMAIL_ADDRESS][DOMAIN_NAME]"
click at [795, 369] on span "Log In" at bounding box center [802, 365] width 32 height 13
